Goal: Task Accomplishment & Management: Use online tool/utility

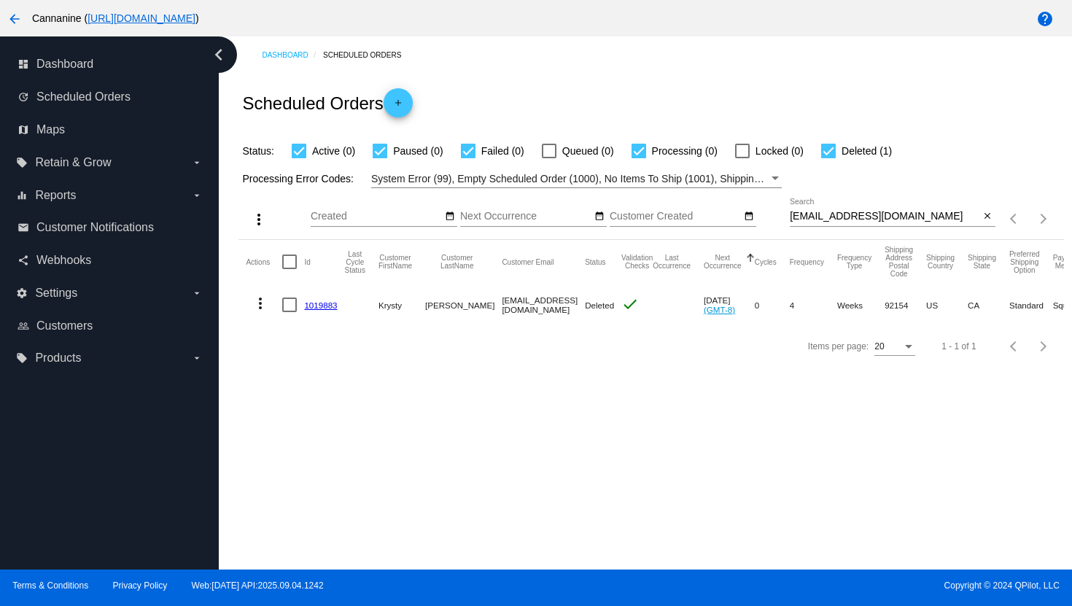
click at [820, 215] on input "[EMAIL_ADDRESS][DOMAIN_NAME]" at bounding box center [885, 217] width 190 height 12
paste input "[EMAIL_ADDRESS][PERSON_NAME]"
click at [836, 219] on input "[EMAIL_ADDRESS][PERSON_NAME][DOMAIN_NAME]" at bounding box center [885, 217] width 190 height 12
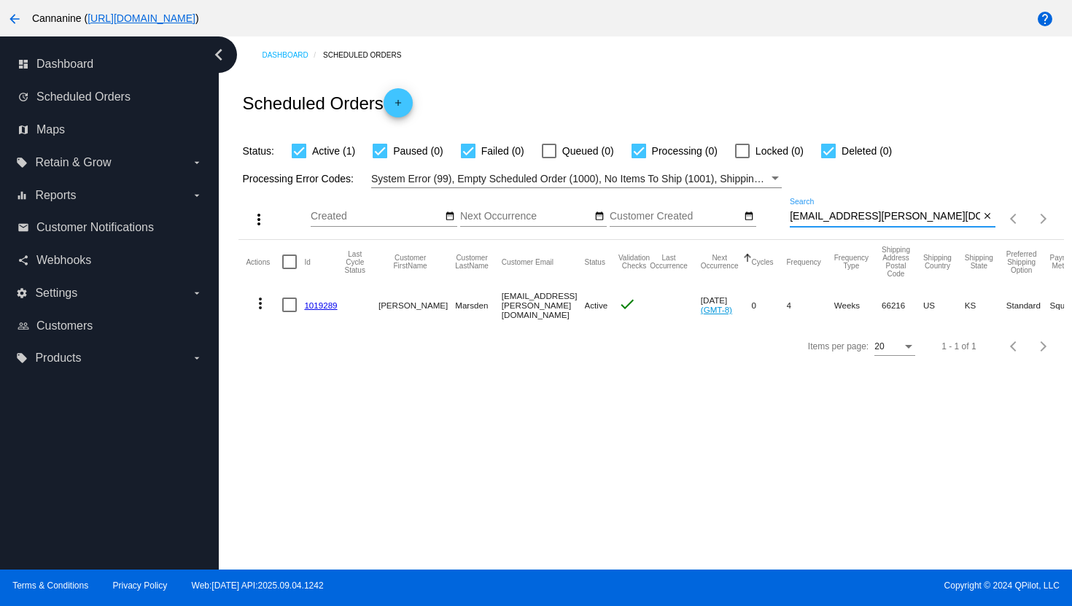
click at [836, 219] on input "[EMAIL_ADDRESS][PERSON_NAME][DOMAIN_NAME]" at bounding box center [885, 217] width 190 height 12
paste input "[EMAIL_ADDRESS]"
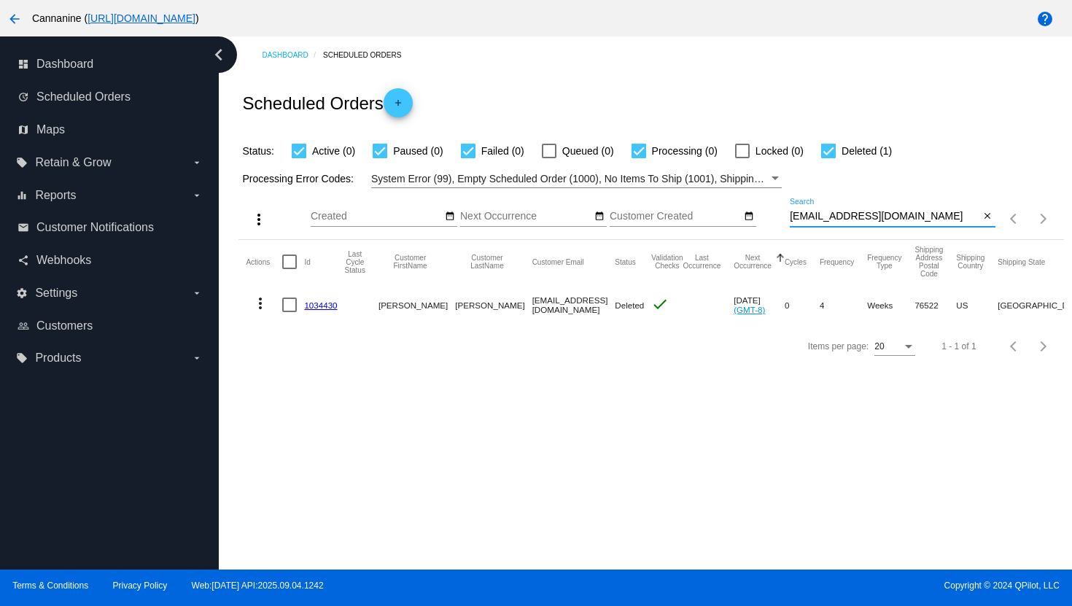
type input "[EMAIL_ADDRESS][DOMAIN_NAME]"
click at [261, 308] on mat-icon "more_vert" at bounding box center [260, 303] width 17 height 17
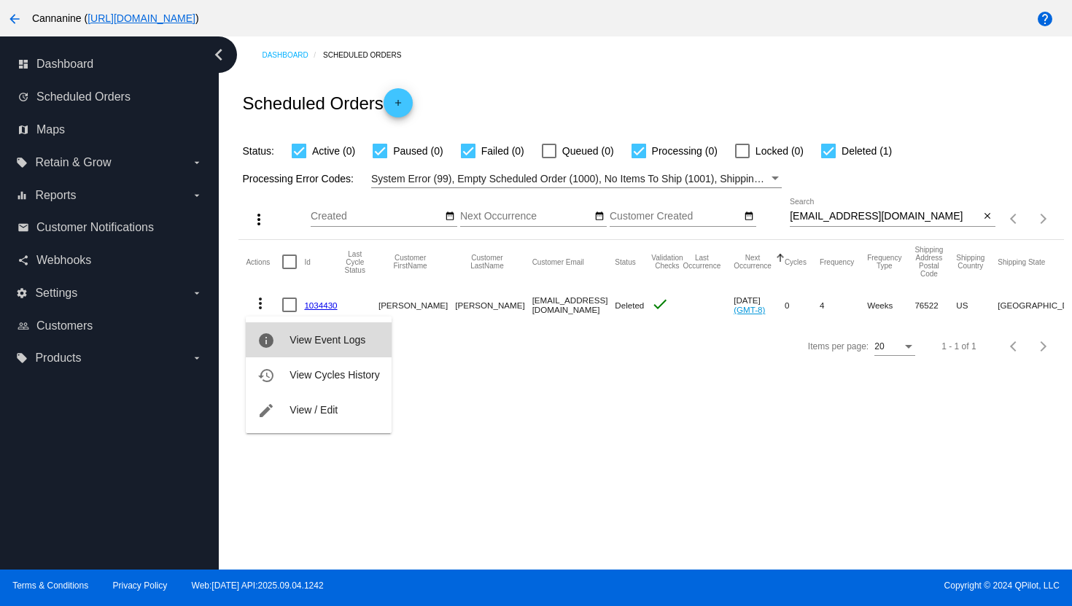
click at [313, 349] on button "info View Event Logs" at bounding box center [318, 339] width 145 height 35
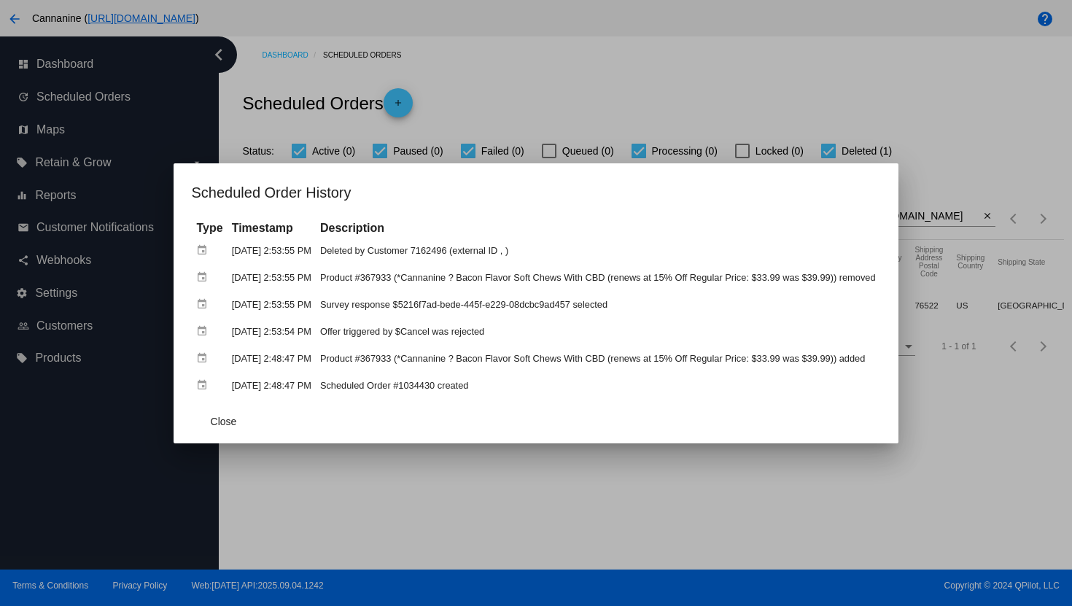
click at [568, 70] on div at bounding box center [536, 303] width 1072 height 606
